Goal: Transaction & Acquisition: Purchase product/service

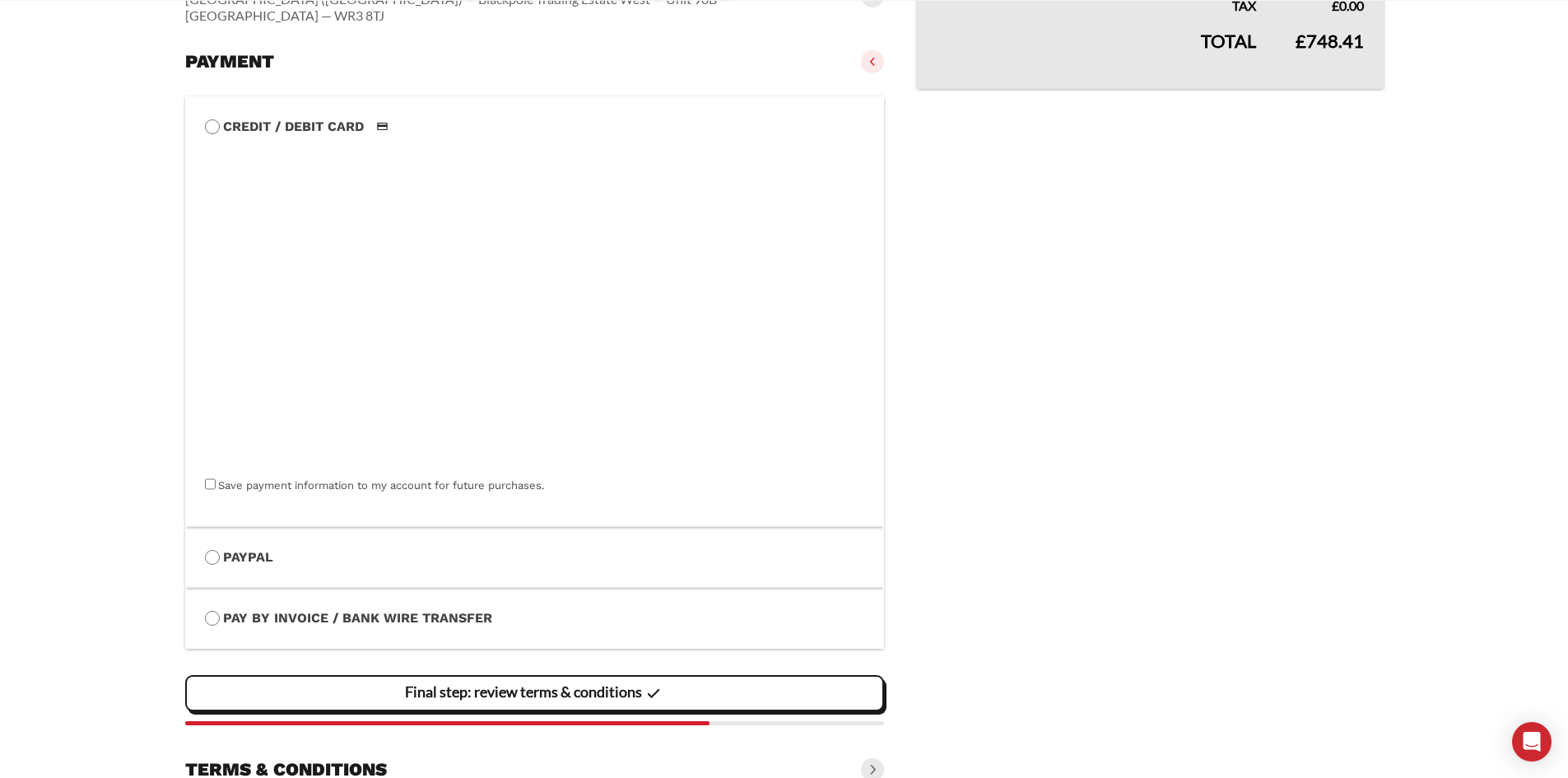
scroll to position [593, 0]
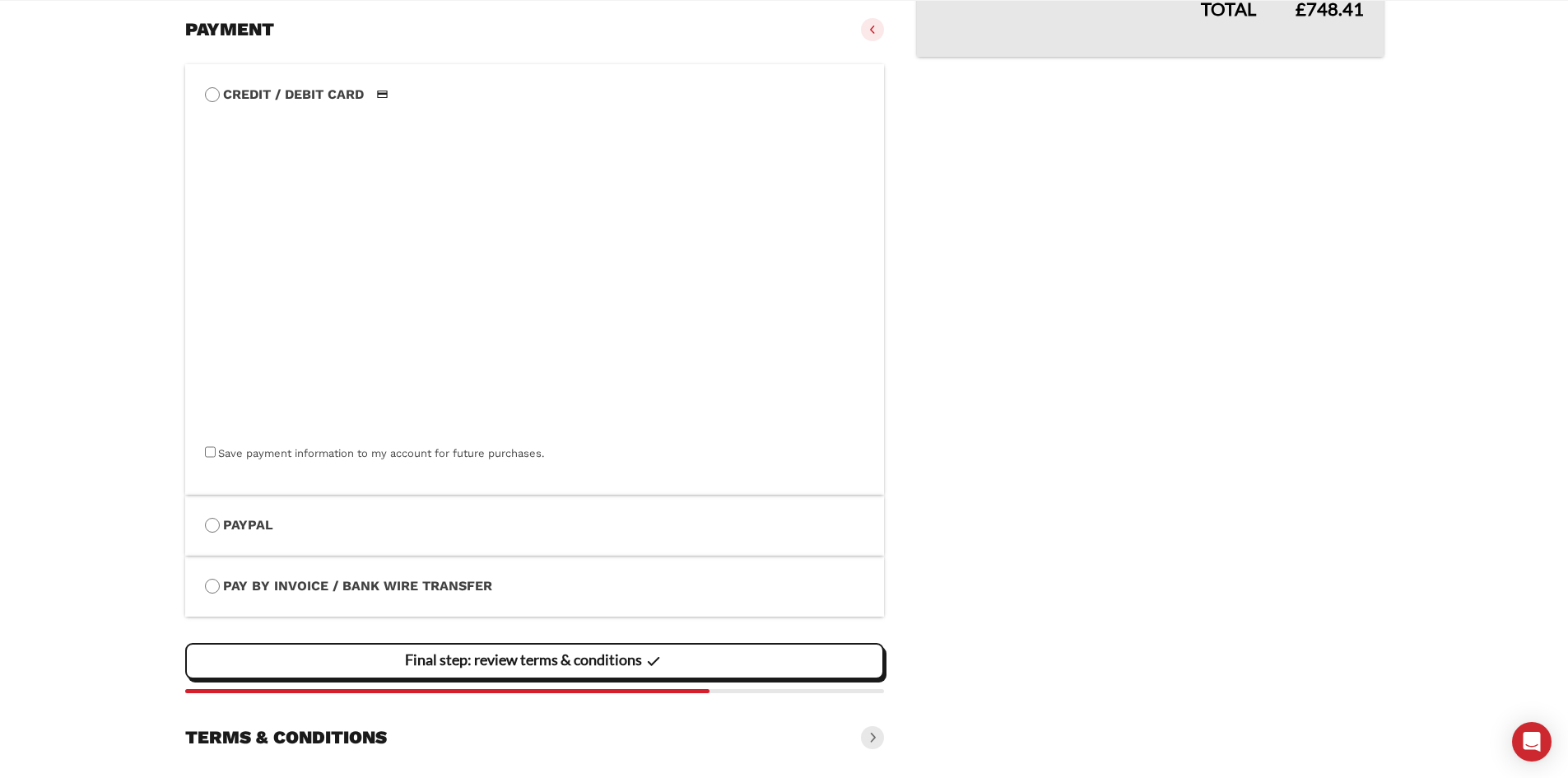
click at [0, 0] on slot "Final step: review terms & conditions" at bounding box center [0, 0] width 0 height 0
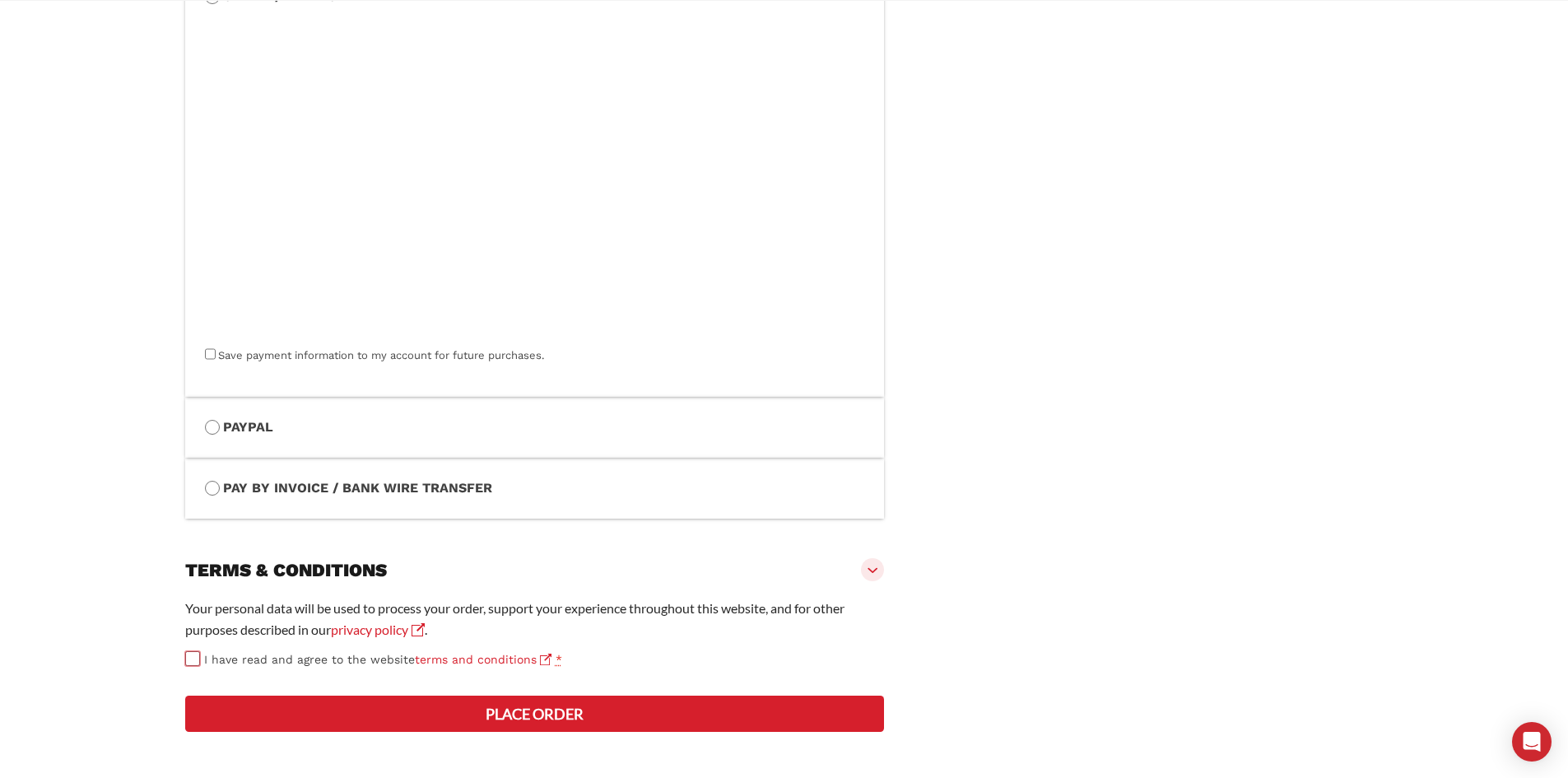
scroll to position [737, 0]
click at [410, 702] on button "Place order" at bounding box center [534, 713] width 700 height 36
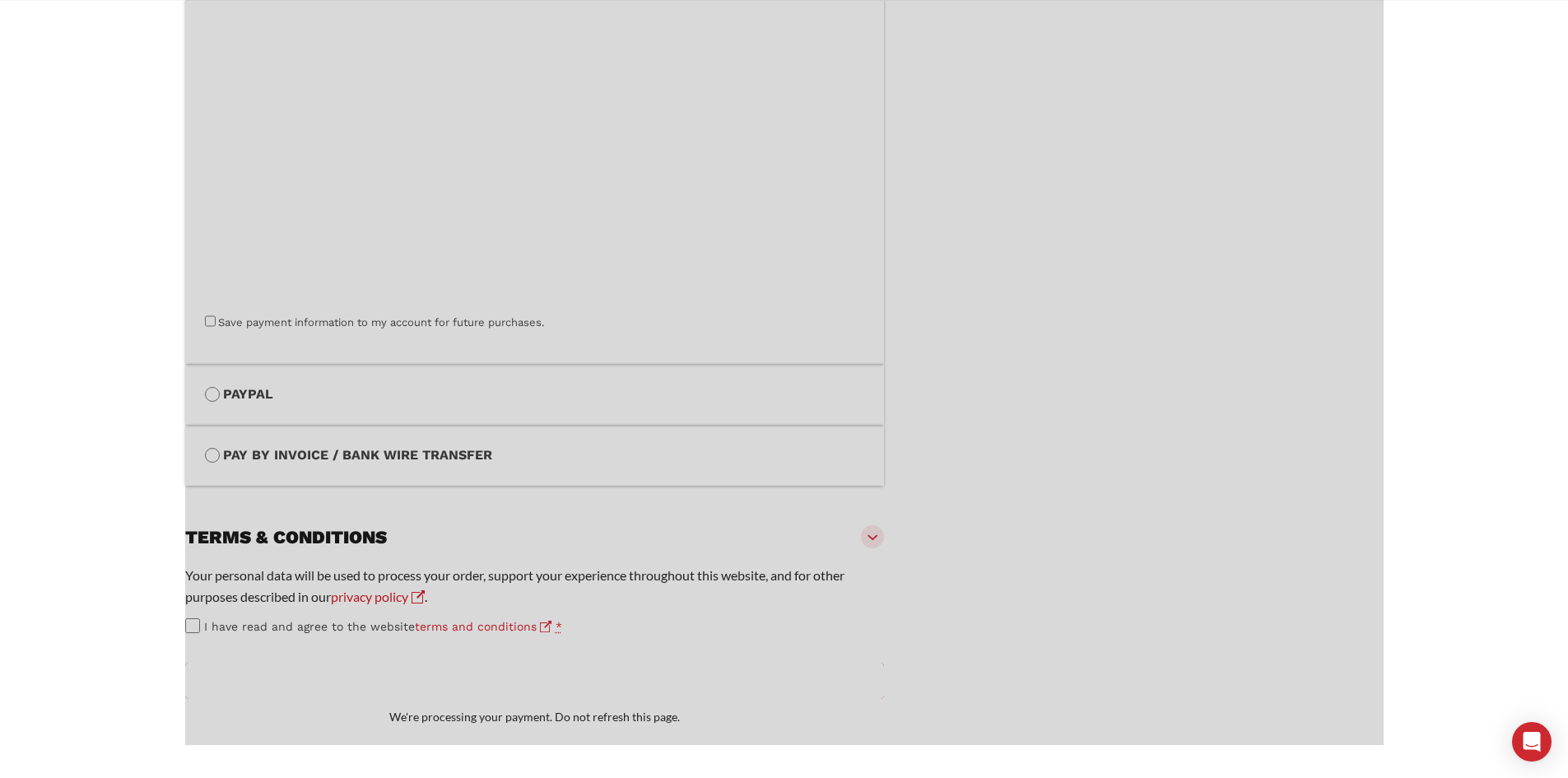
scroll to position [770, 0]
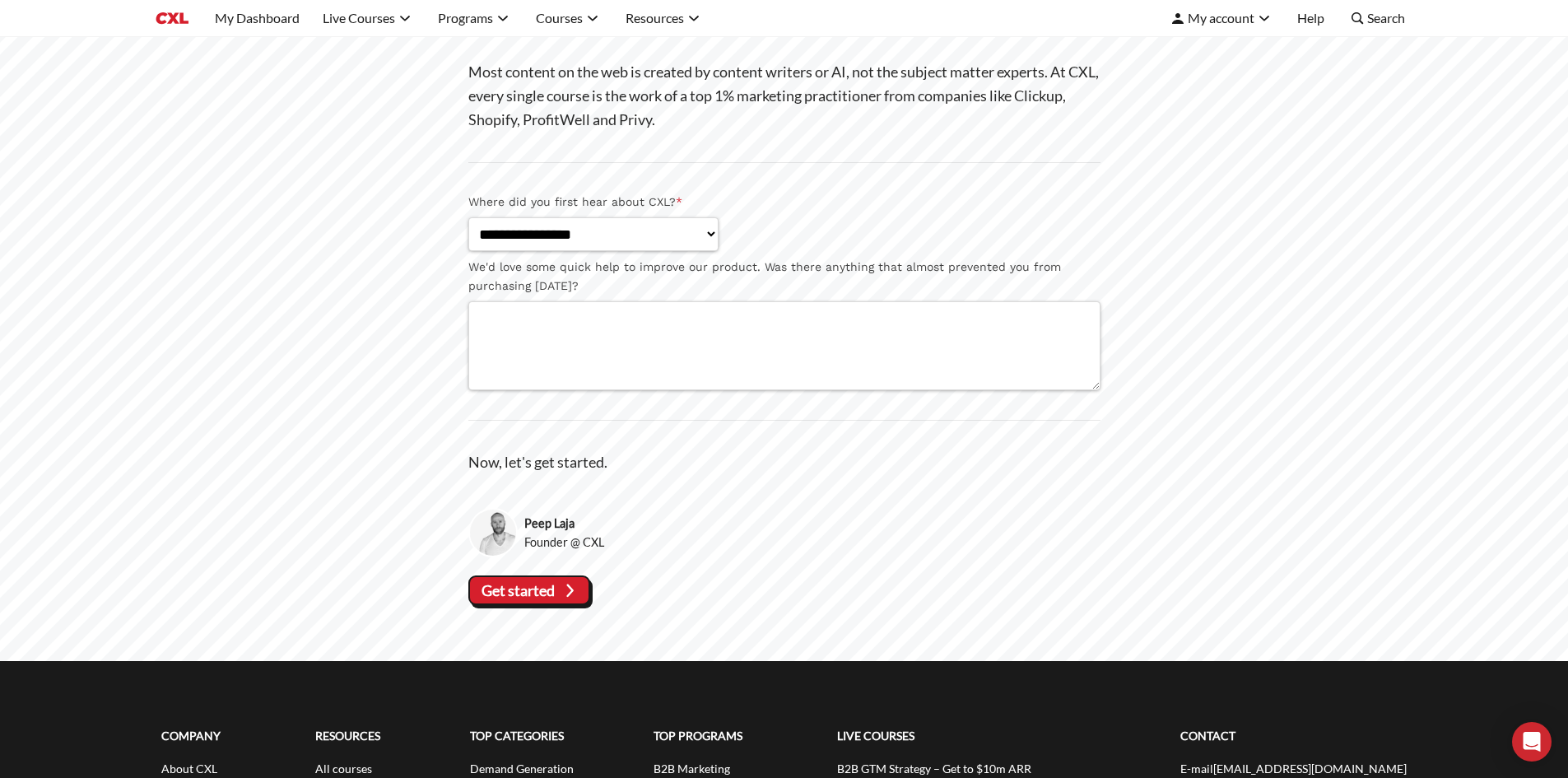
scroll to position [82, 0]
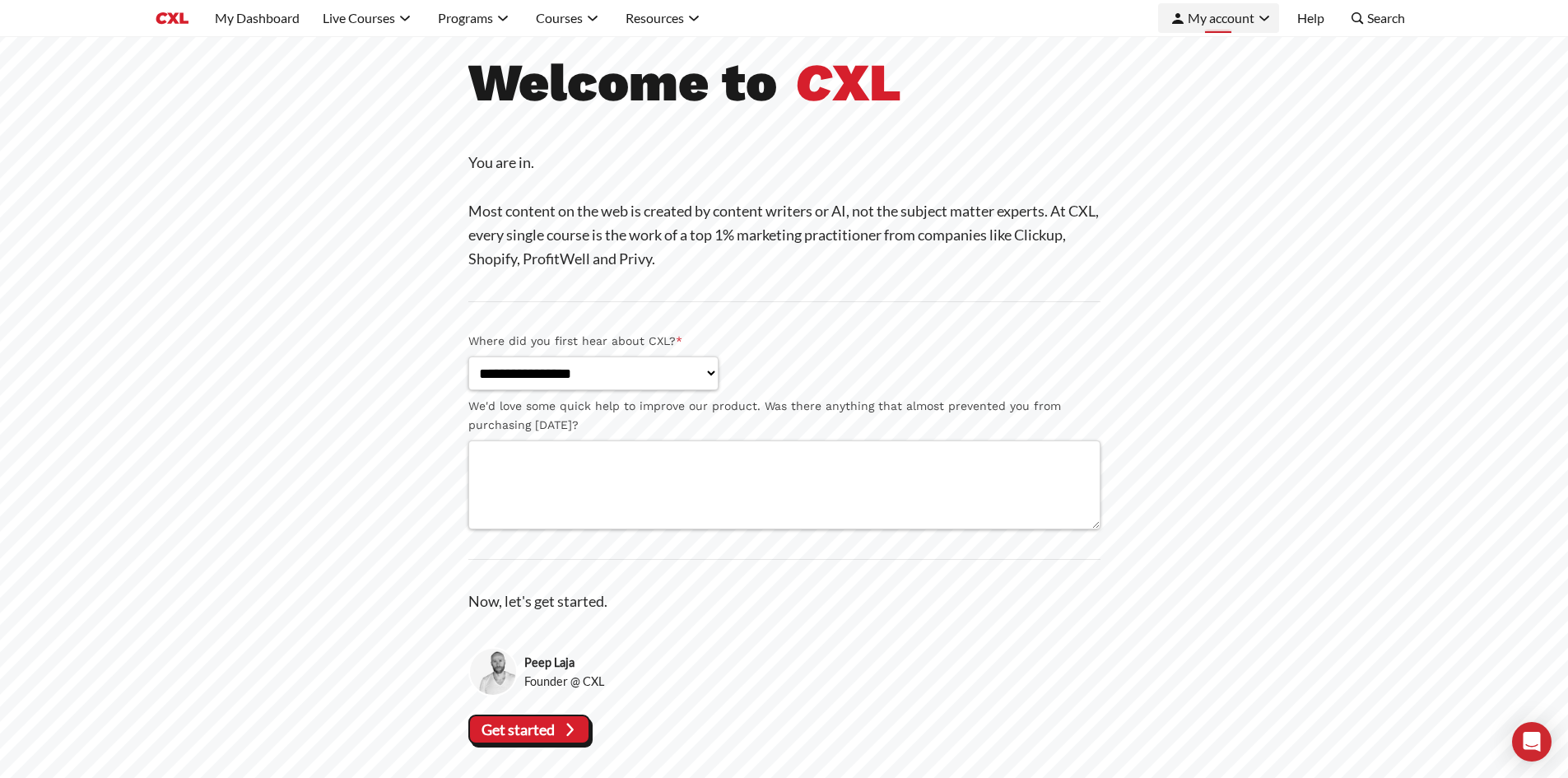
click at [1235, 18] on span "My account" at bounding box center [1221, 17] width 67 height 16
click at [1021, 70] on html "My Dashboard Optimize pages for AI Search with GEO/AEO Build brand mental avail…" at bounding box center [784, 520] width 1568 height 1204
click at [1264, 27] on icon "Primary Menu" at bounding box center [1264, 18] width 20 height 20
click at [1211, 90] on link "Billing" at bounding box center [1193, 87] width 35 height 15
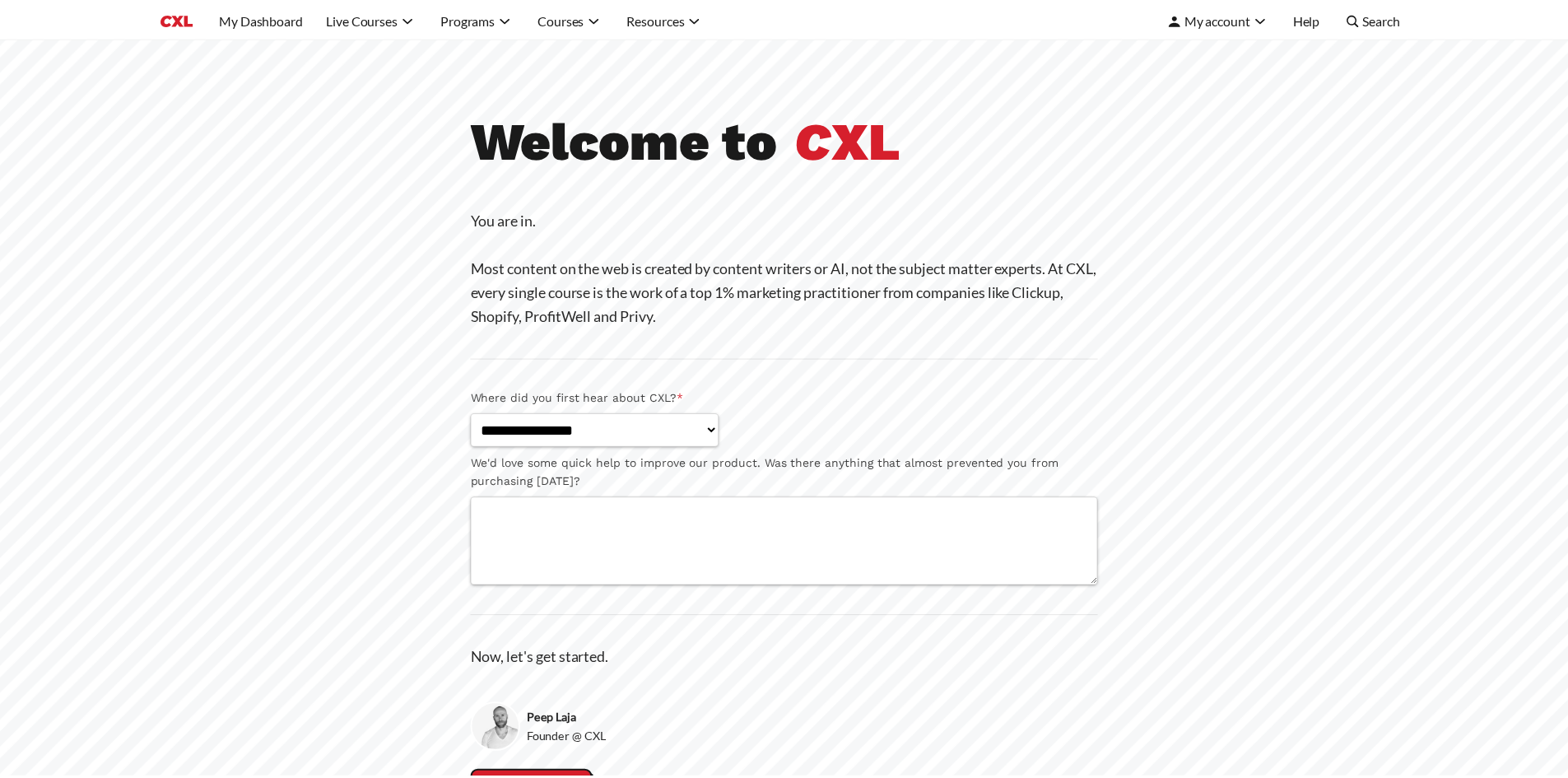
scroll to position [50, 0]
